Goal: Task Accomplishment & Management: Use online tool/utility

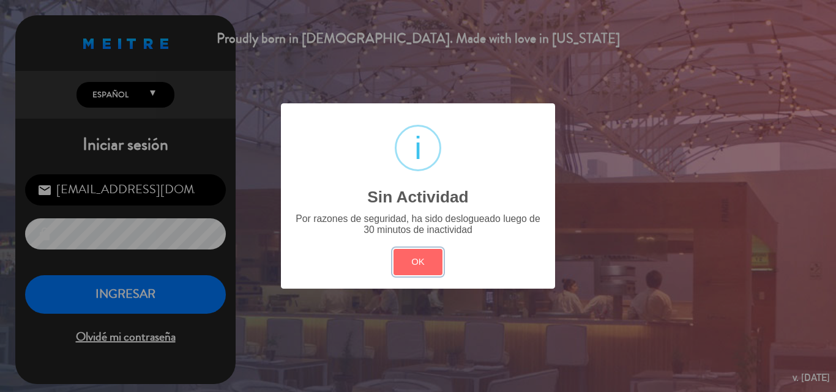
drag, startPoint x: 0, startPoint y: 0, endPoint x: 237, endPoint y: 286, distance: 371.2
click at [414, 257] on button "OK" at bounding box center [419, 262] width 50 height 26
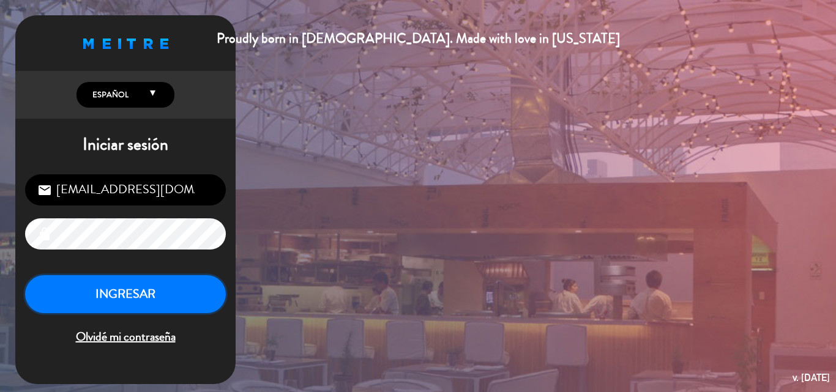
click at [160, 296] on button "INGRESAR" at bounding box center [125, 294] width 201 height 39
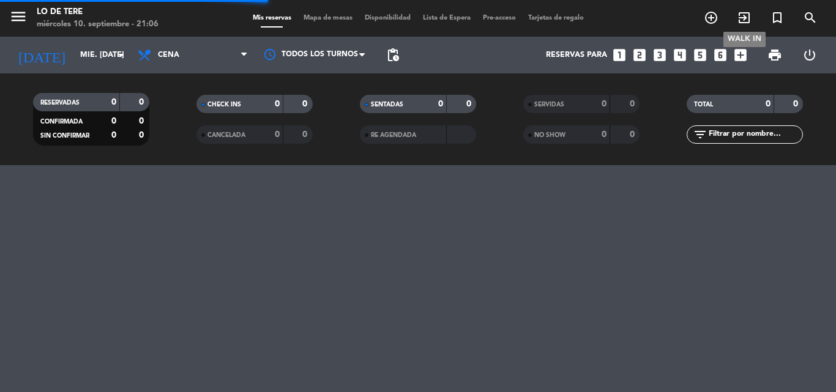
click at [745, 13] on icon "exit_to_app" at bounding box center [744, 17] width 15 height 15
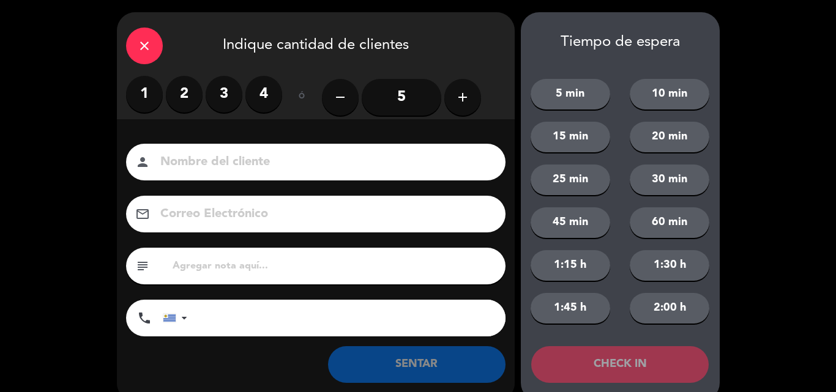
click at [190, 91] on label "2" at bounding box center [184, 94] width 37 height 37
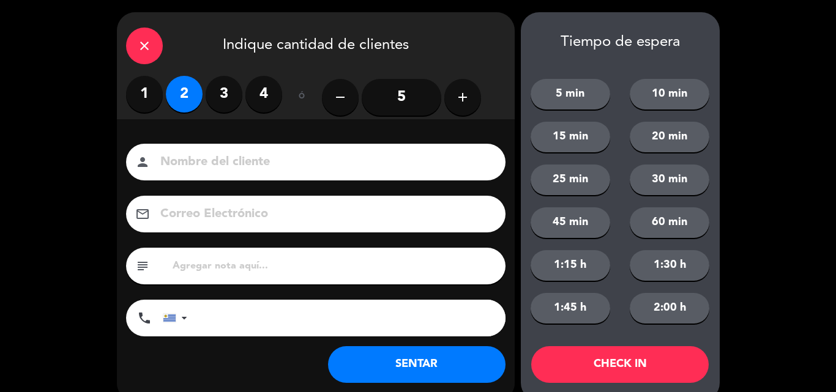
click at [414, 366] on button "SENTAR" at bounding box center [416, 364] width 177 height 37
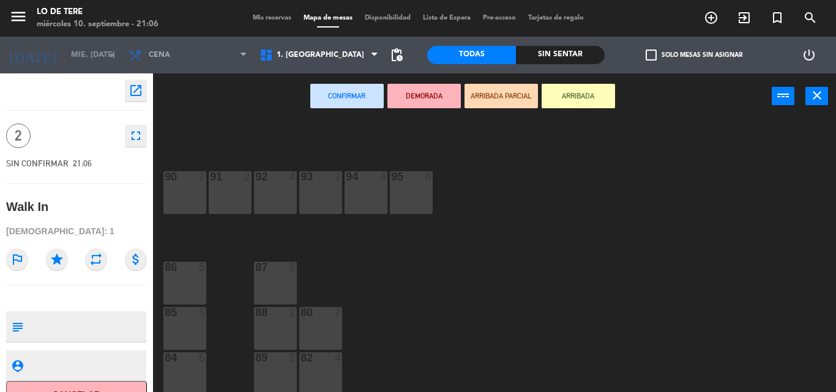
scroll to position [18, 0]
click at [316, 367] on div "82 4" at bounding box center [320, 370] width 43 height 43
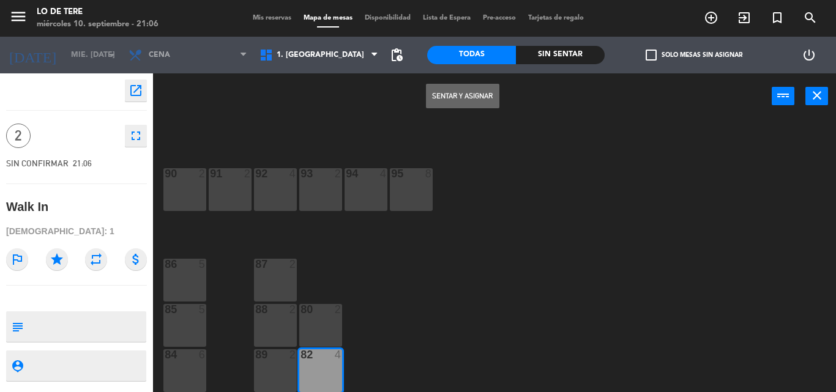
click at [323, 365] on div "82 4" at bounding box center [320, 370] width 43 height 43
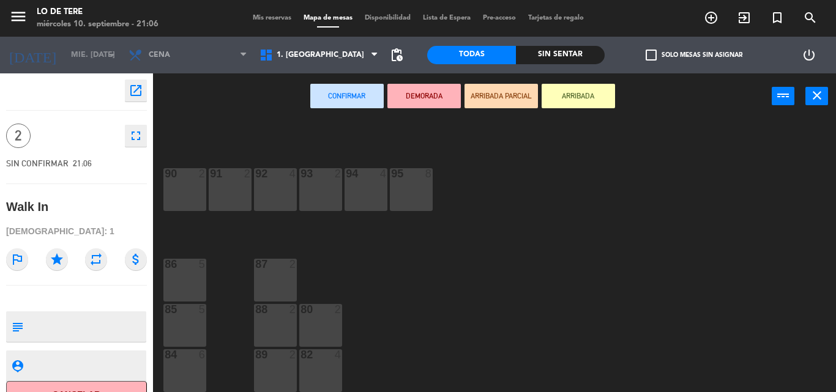
click at [311, 308] on div at bounding box center [320, 309] width 20 height 11
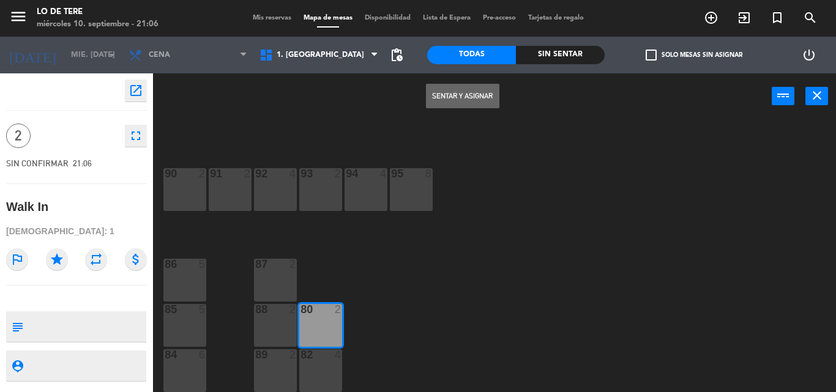
click at [466, 95] on button "Sentar y Asignar" at bounding box center [462, 96] width 73 height 24
